Goal: Task Accomplishment & Management: Use online tool/utility

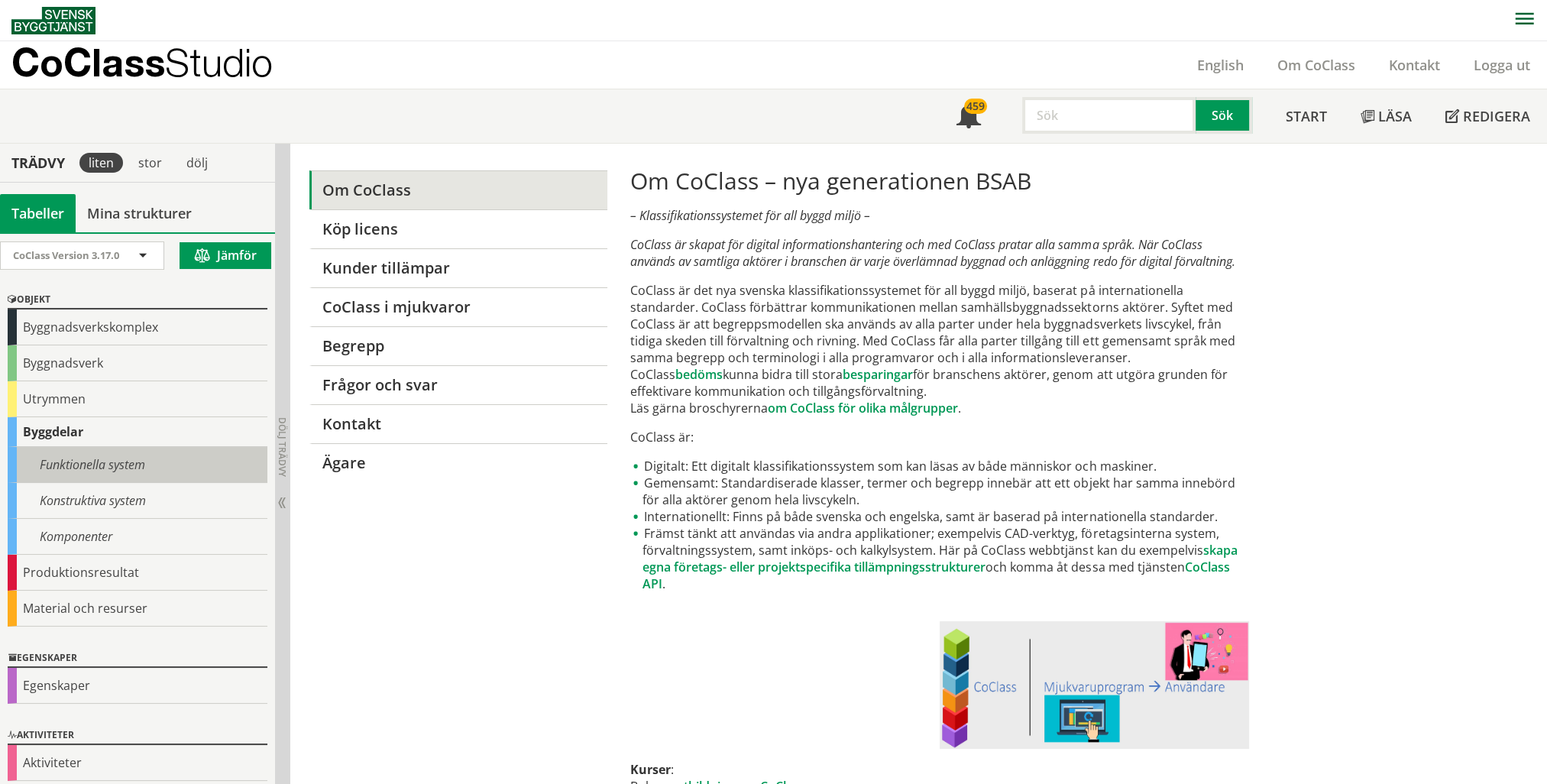
scroll to position [5, 0]
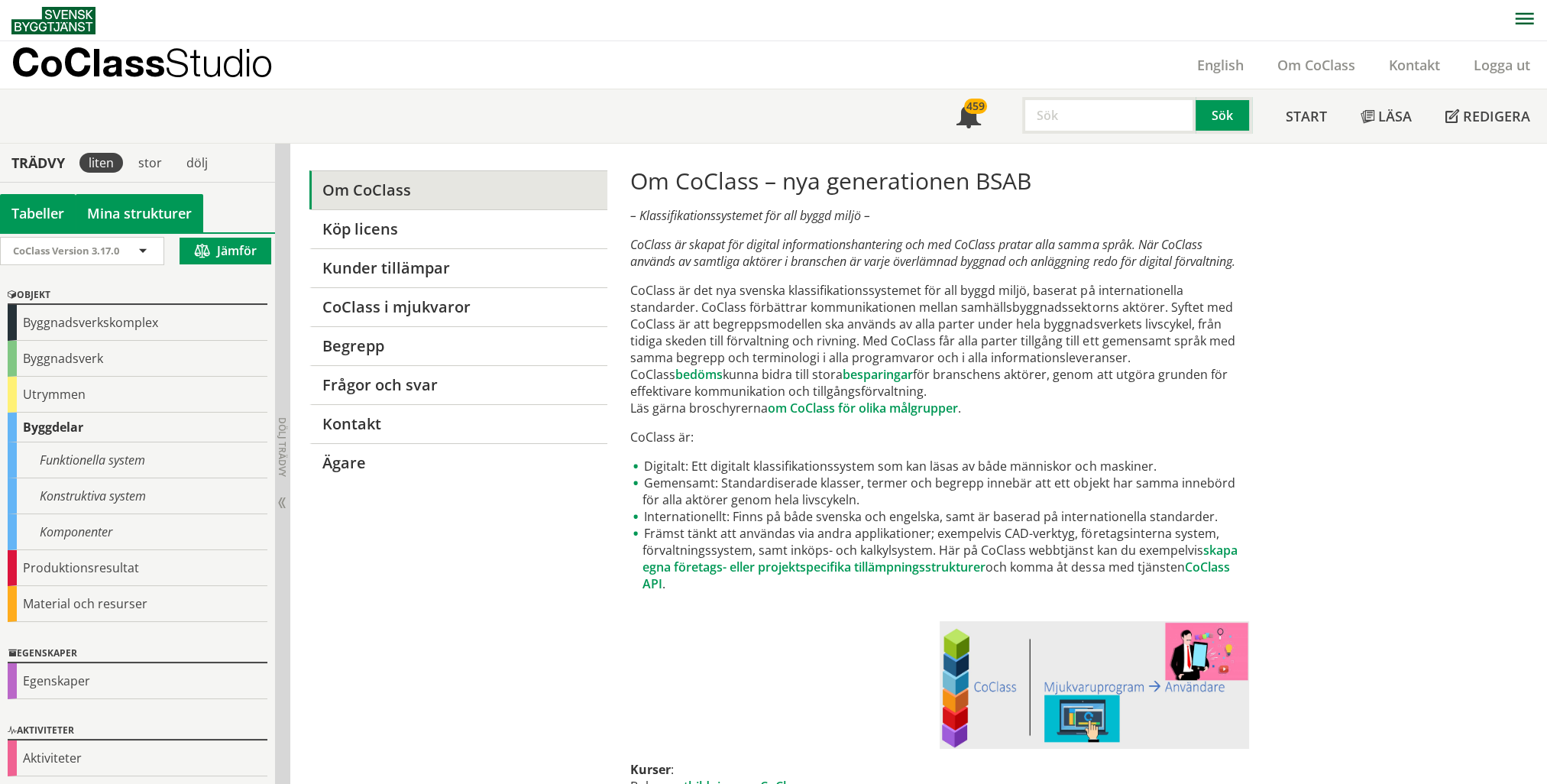
click at [143, 214] on link "Mina strukturer" at bounding box center [139, 212] width 128 height 38
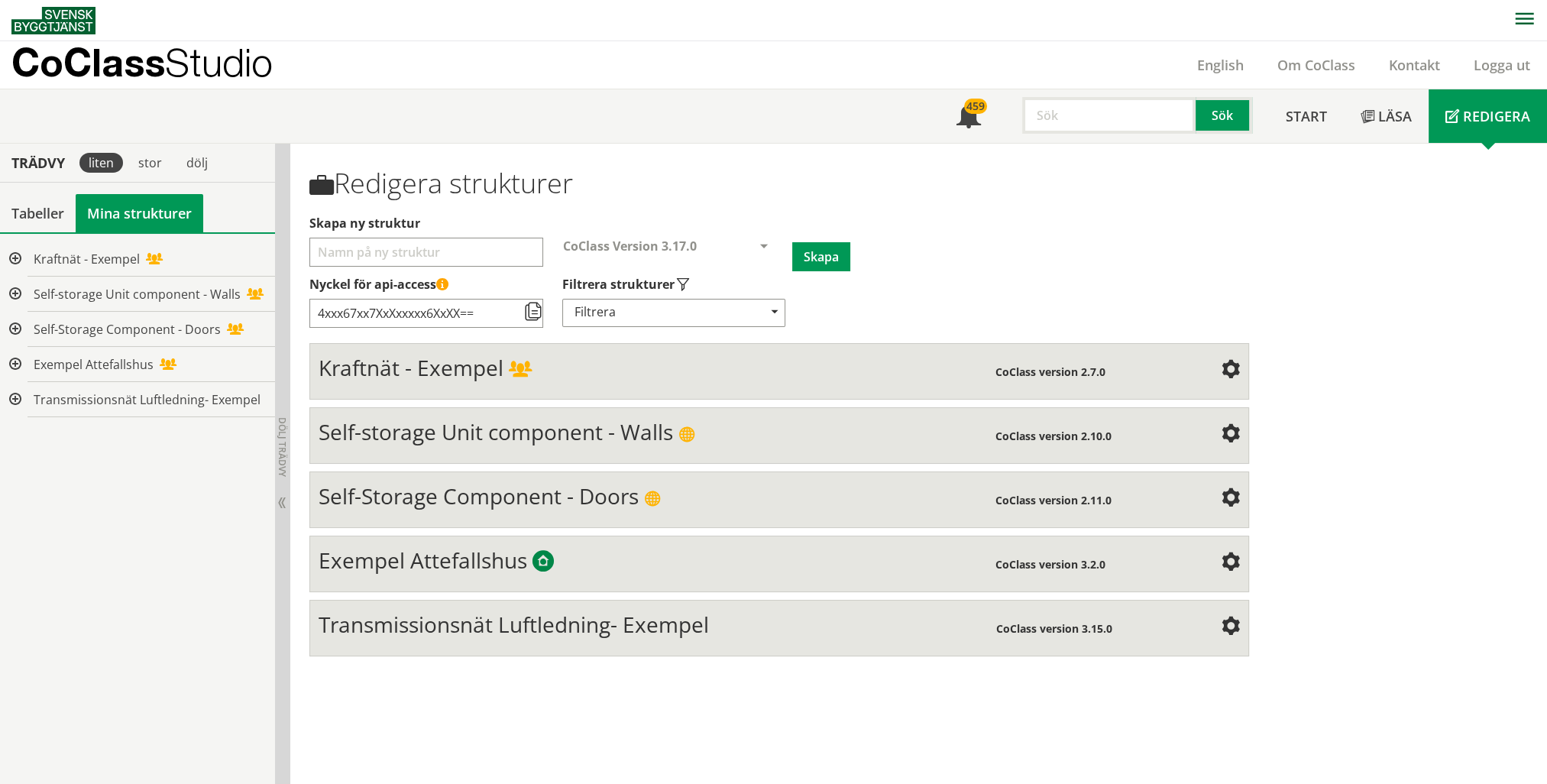
click at [582, 629] on span "Transmissionsnät Luftledning- Exempel" at bounding box center [513, 624] width 390 height 29
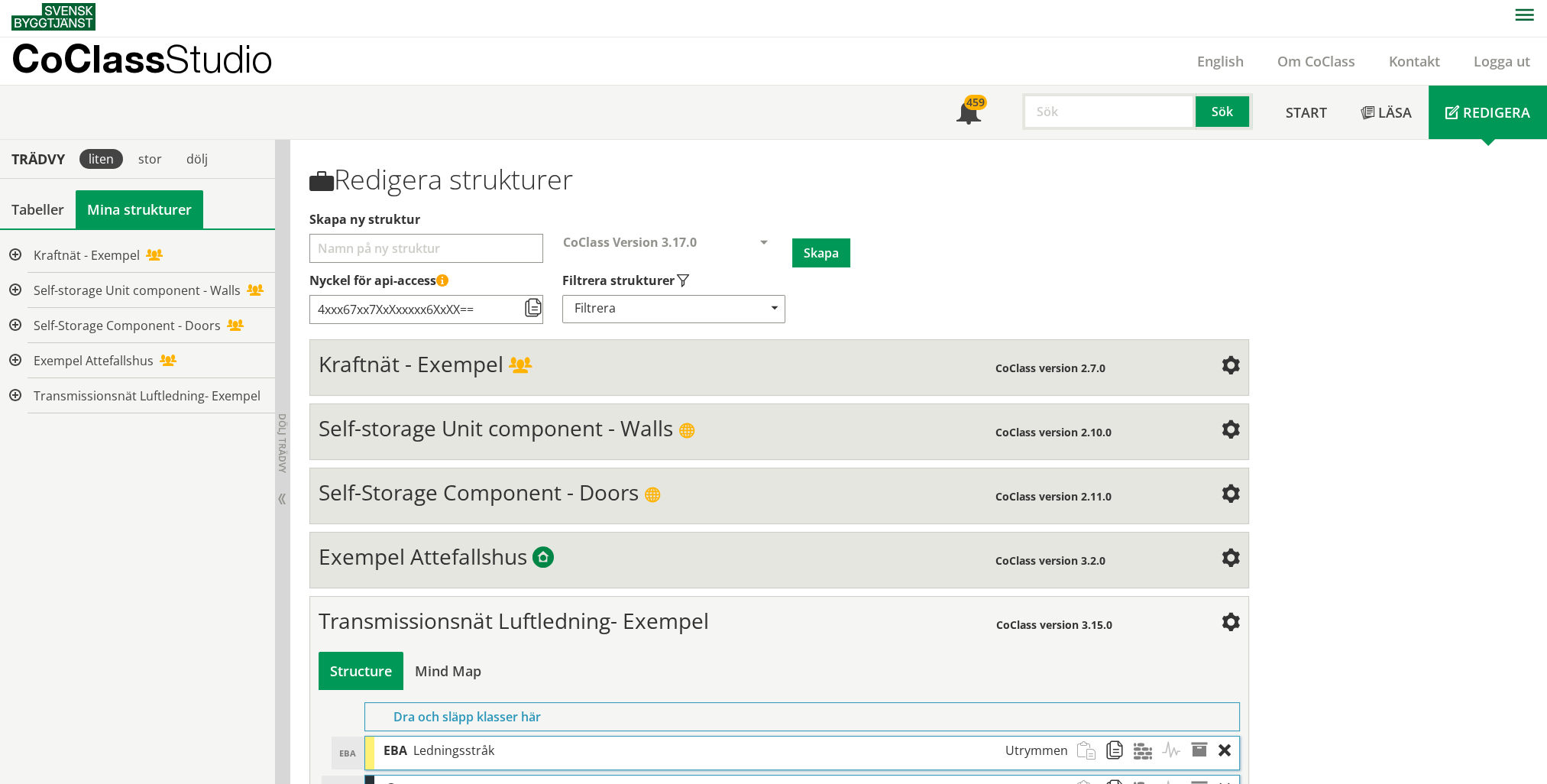
scroll to position [71, 0]
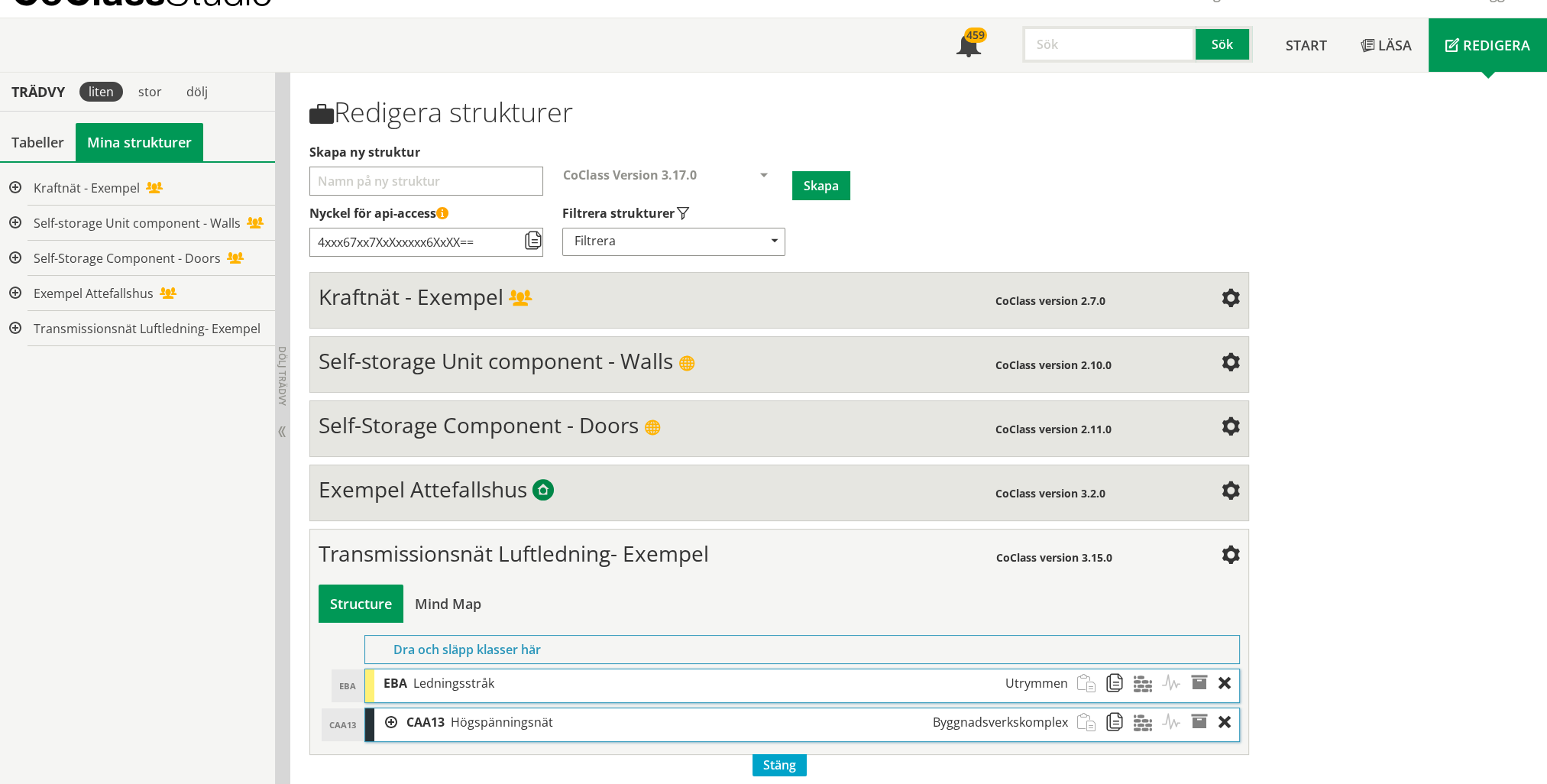
click at [389, 718] on div at bounding box center [386, 722] width 23 height 28
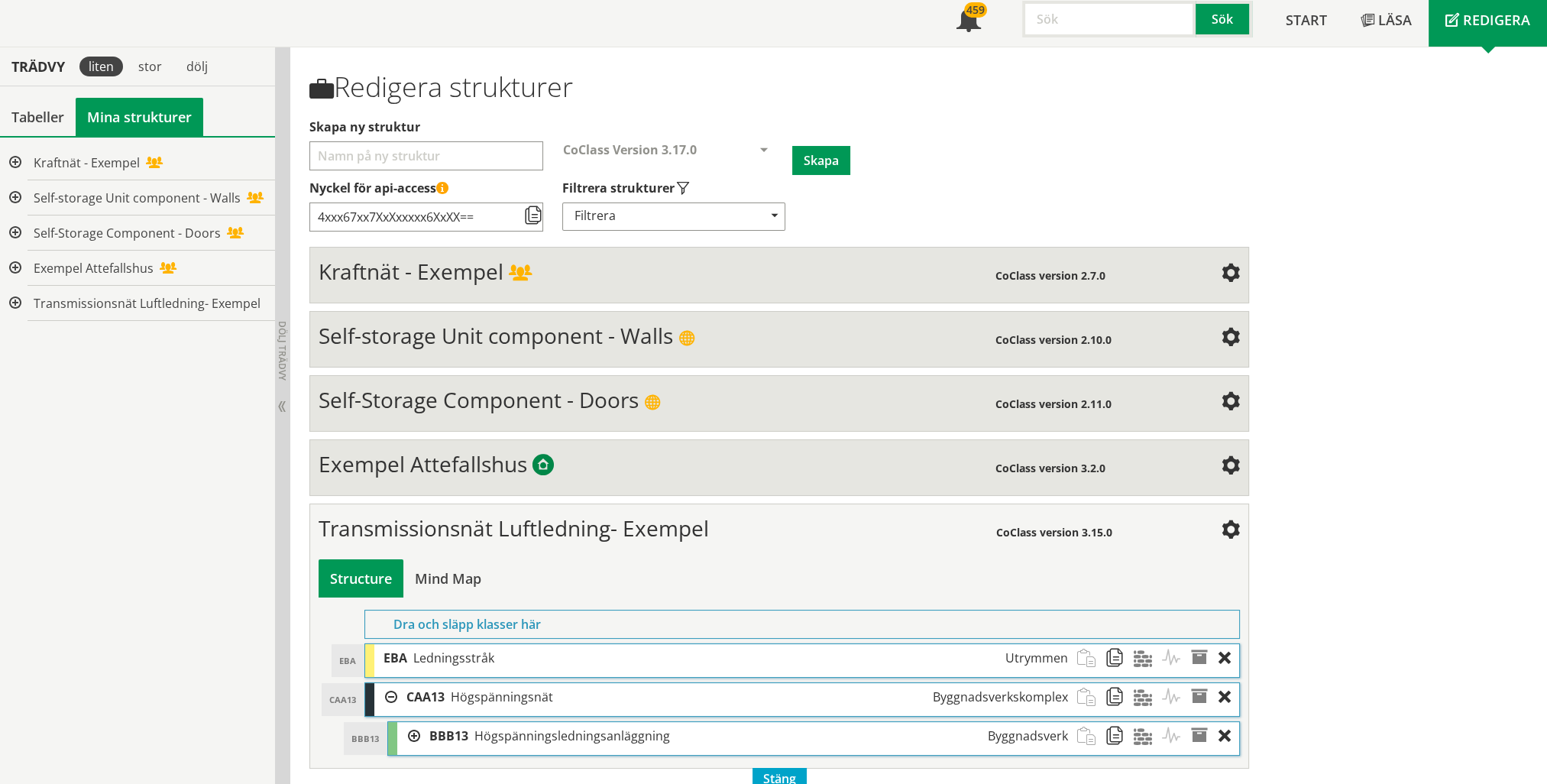
scroll to position [110, 0]
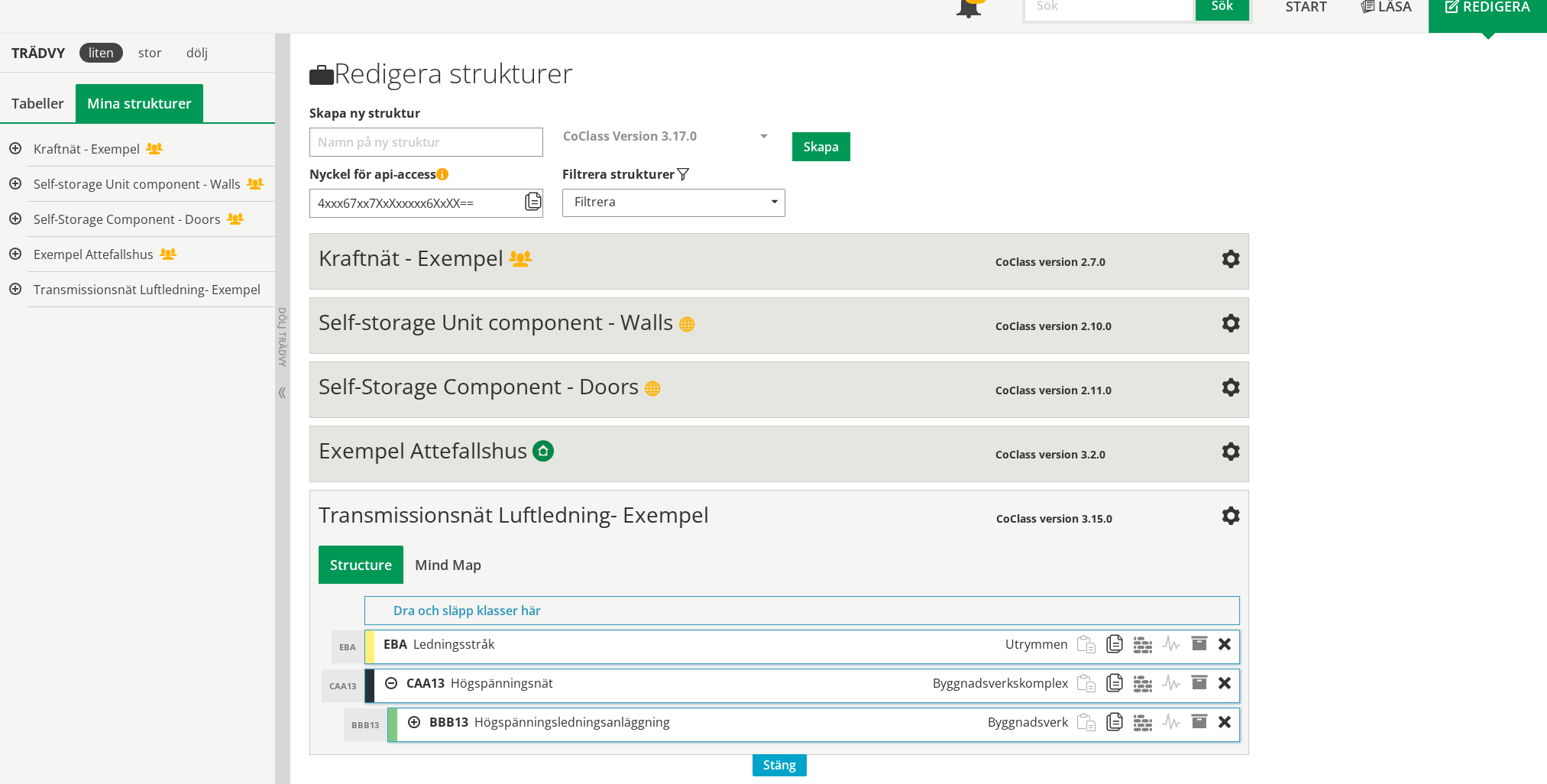
click at [413, 716] on div at bounding box center [409, 722] width 23 height 28
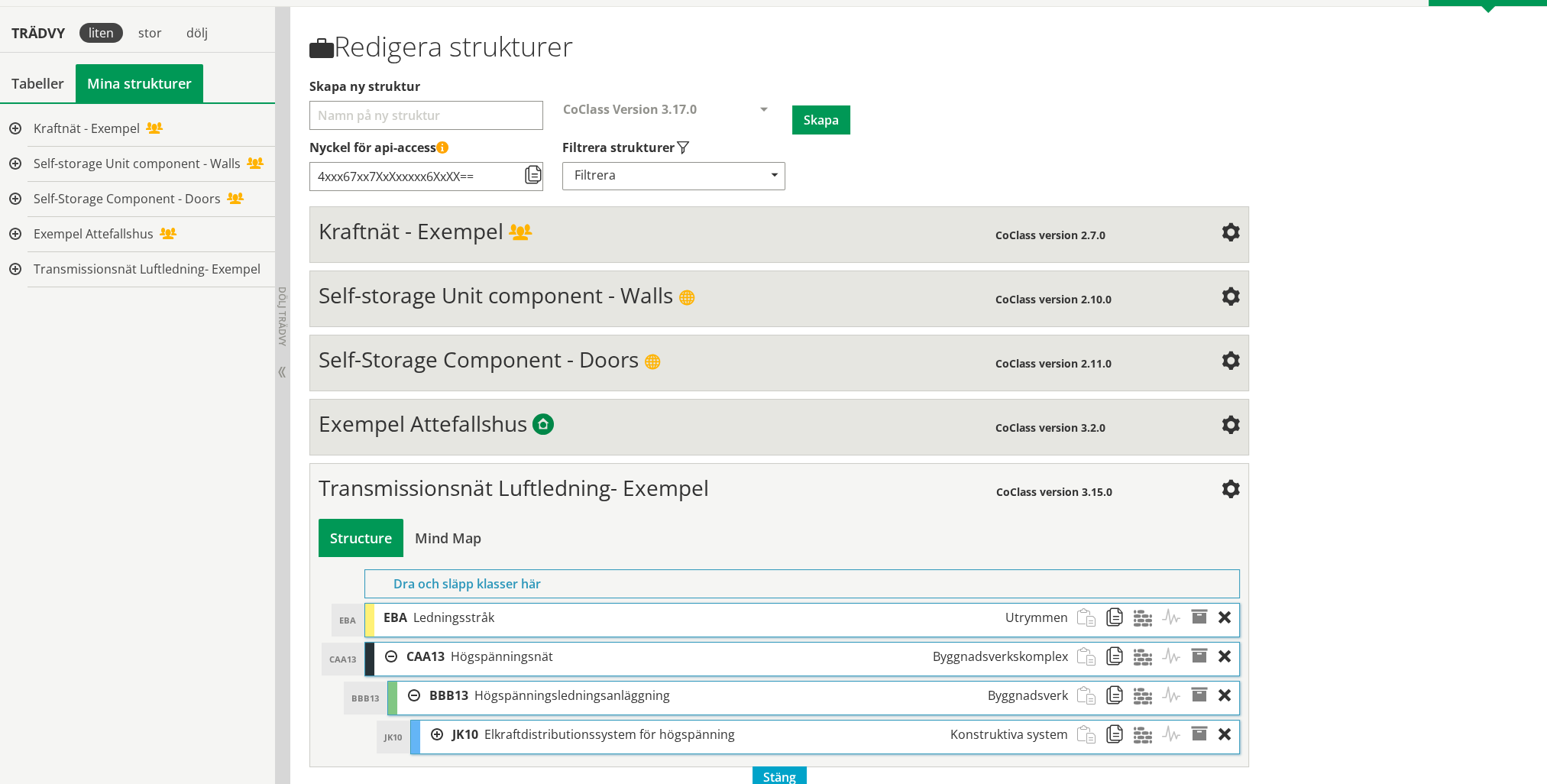
scroll to position [150, 0]
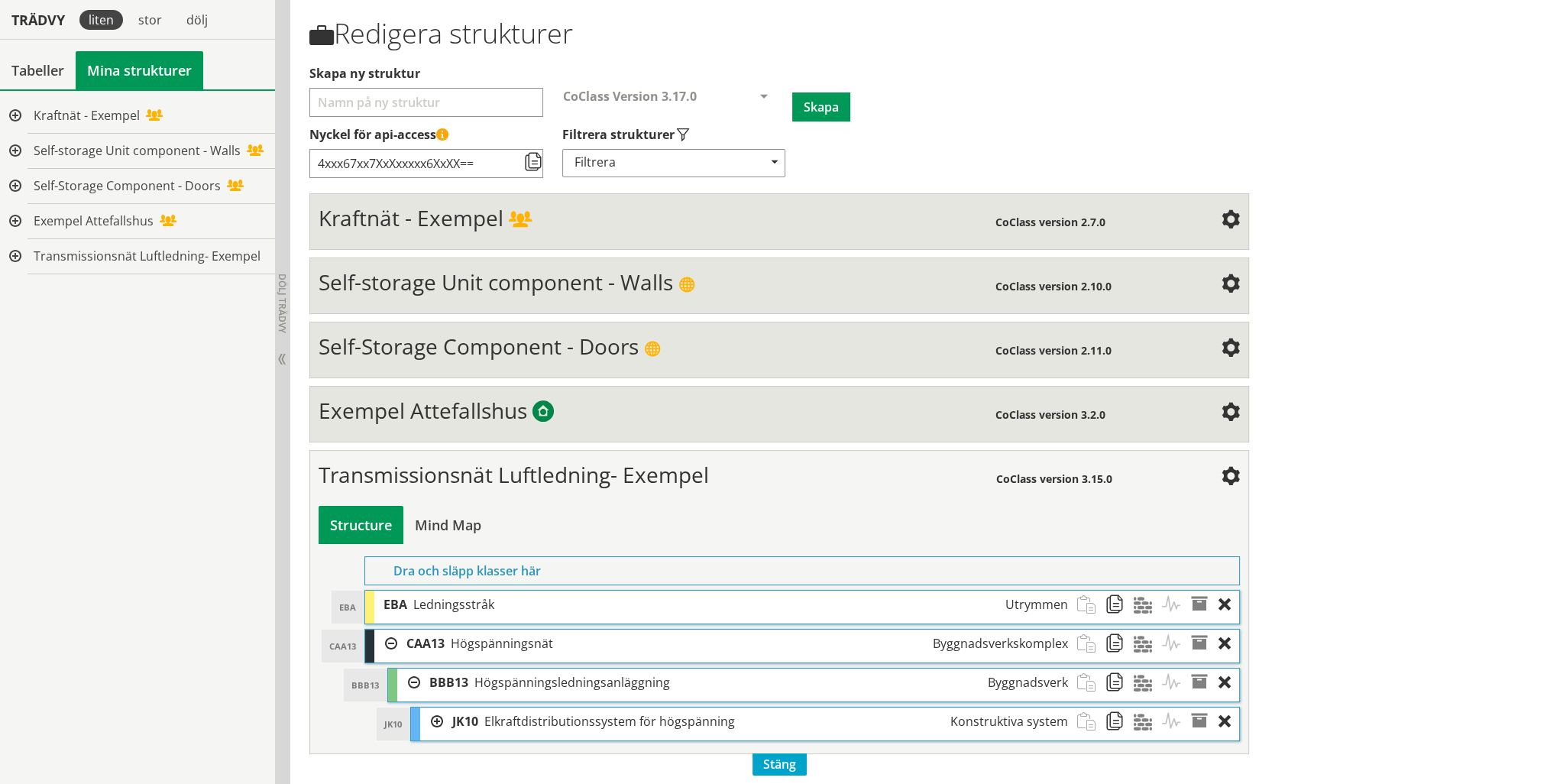
click at [433, 714] on div at bounding box center [431, 722] width 23 height 28
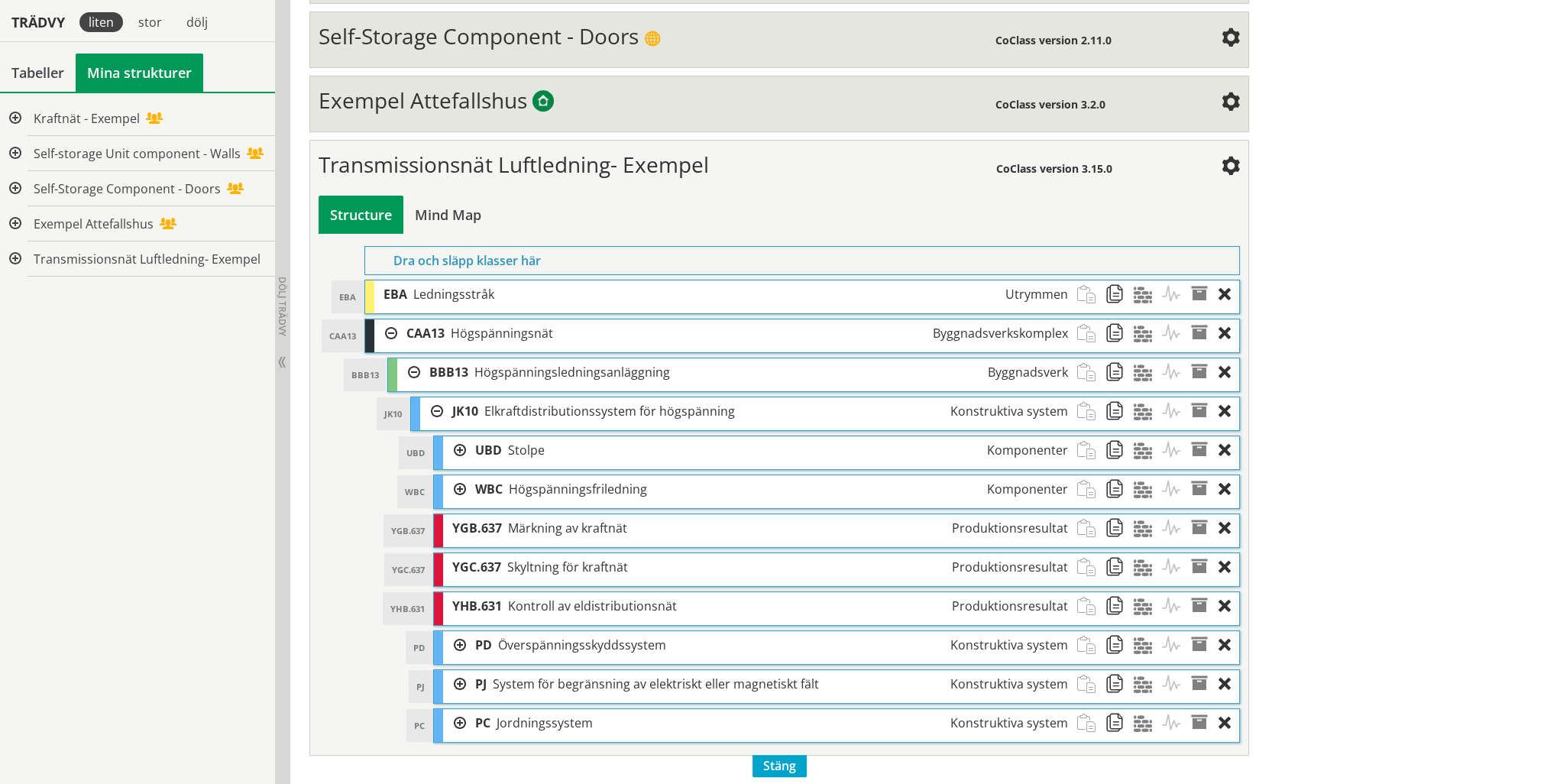
scroll to position [462, 0]
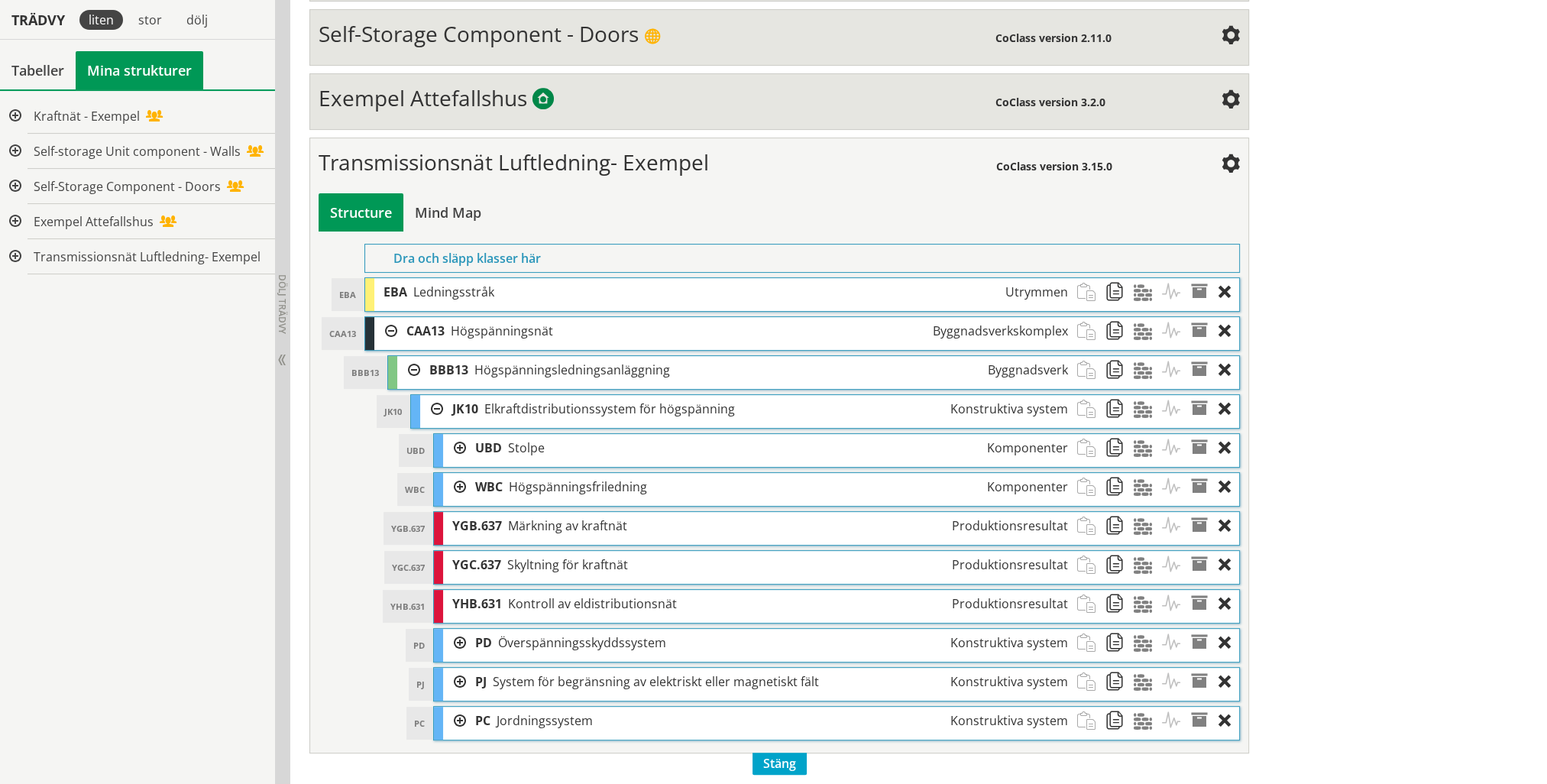
click at [461, 436] on div at bounding box center [455, 448] width 23 height 28
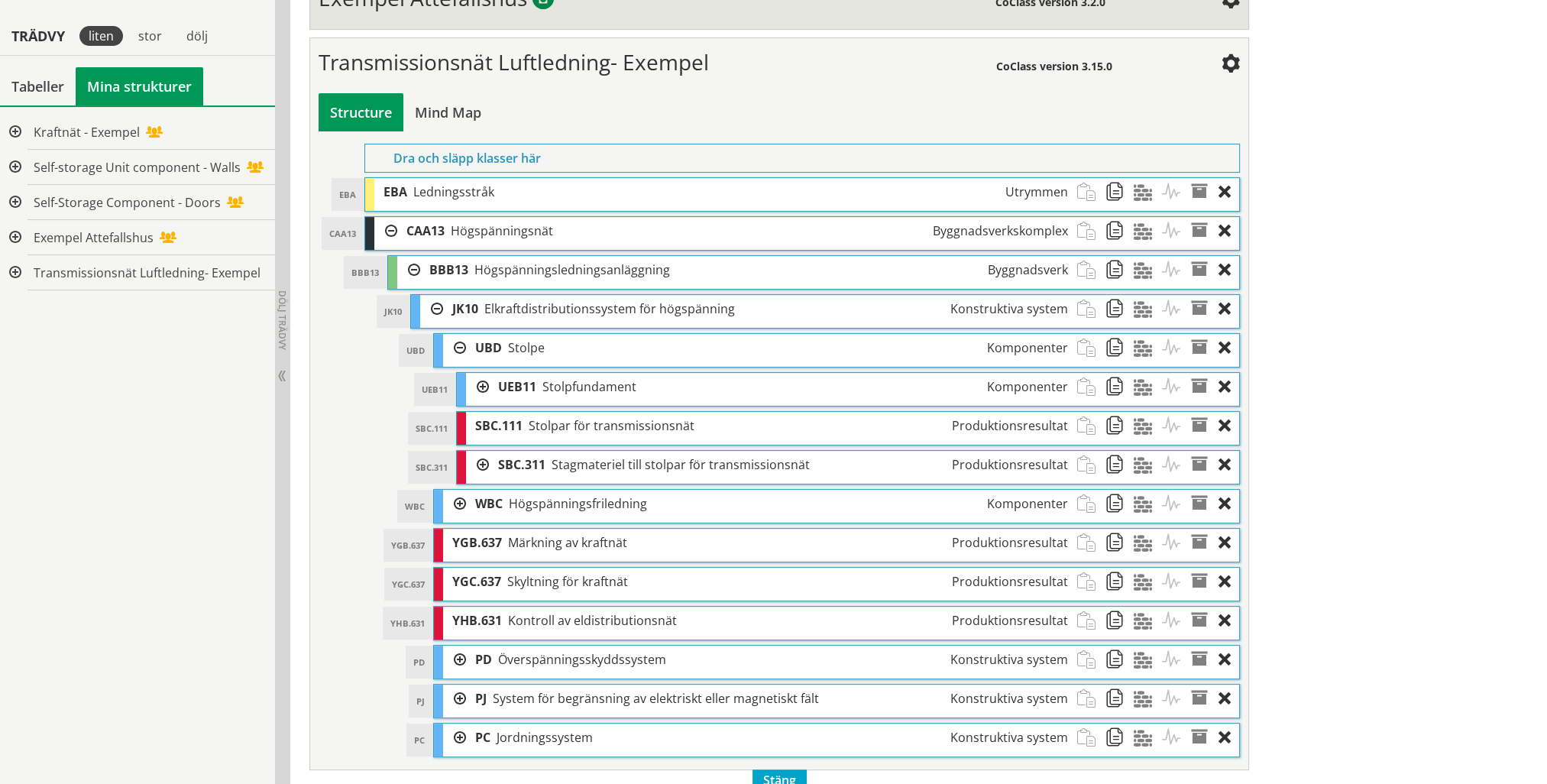
scroll to position [580, 0]
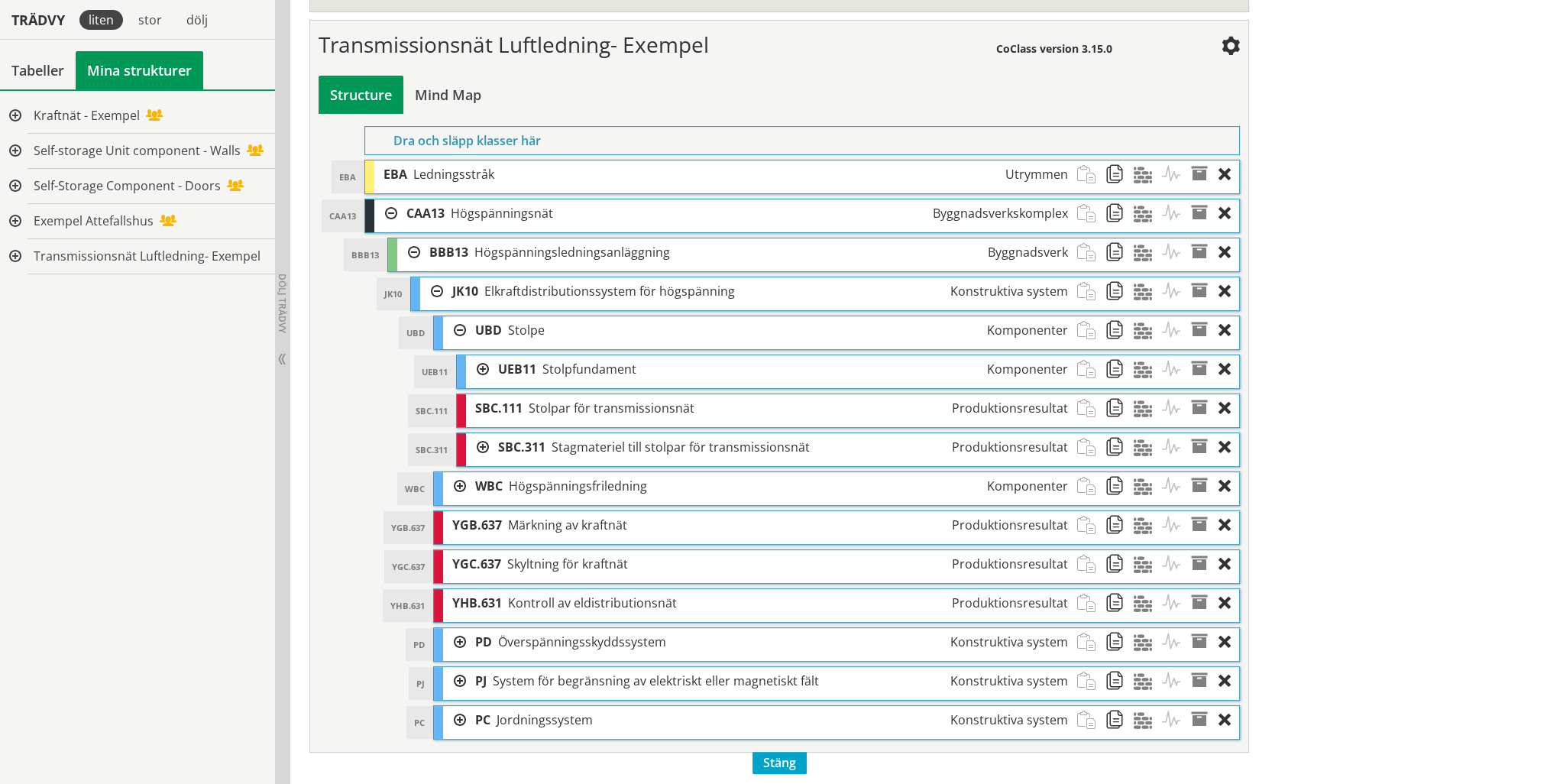
click at [479, 362] on div at bounding box center [477, 369] width 23 height 28
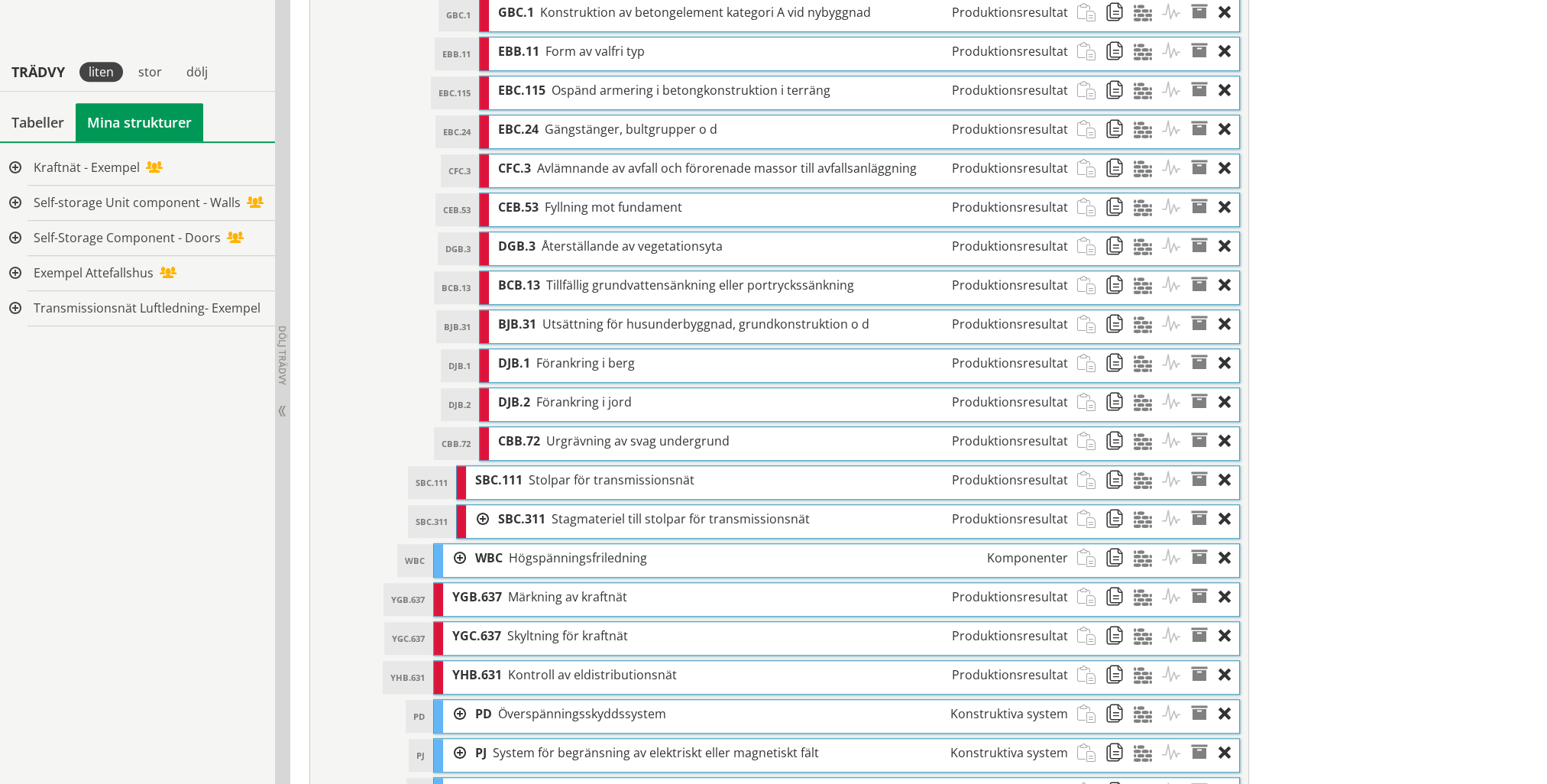
scroll to position [1495, 0]
